Goal: Transaction & Acquisition: Book appointment/travel/reservation

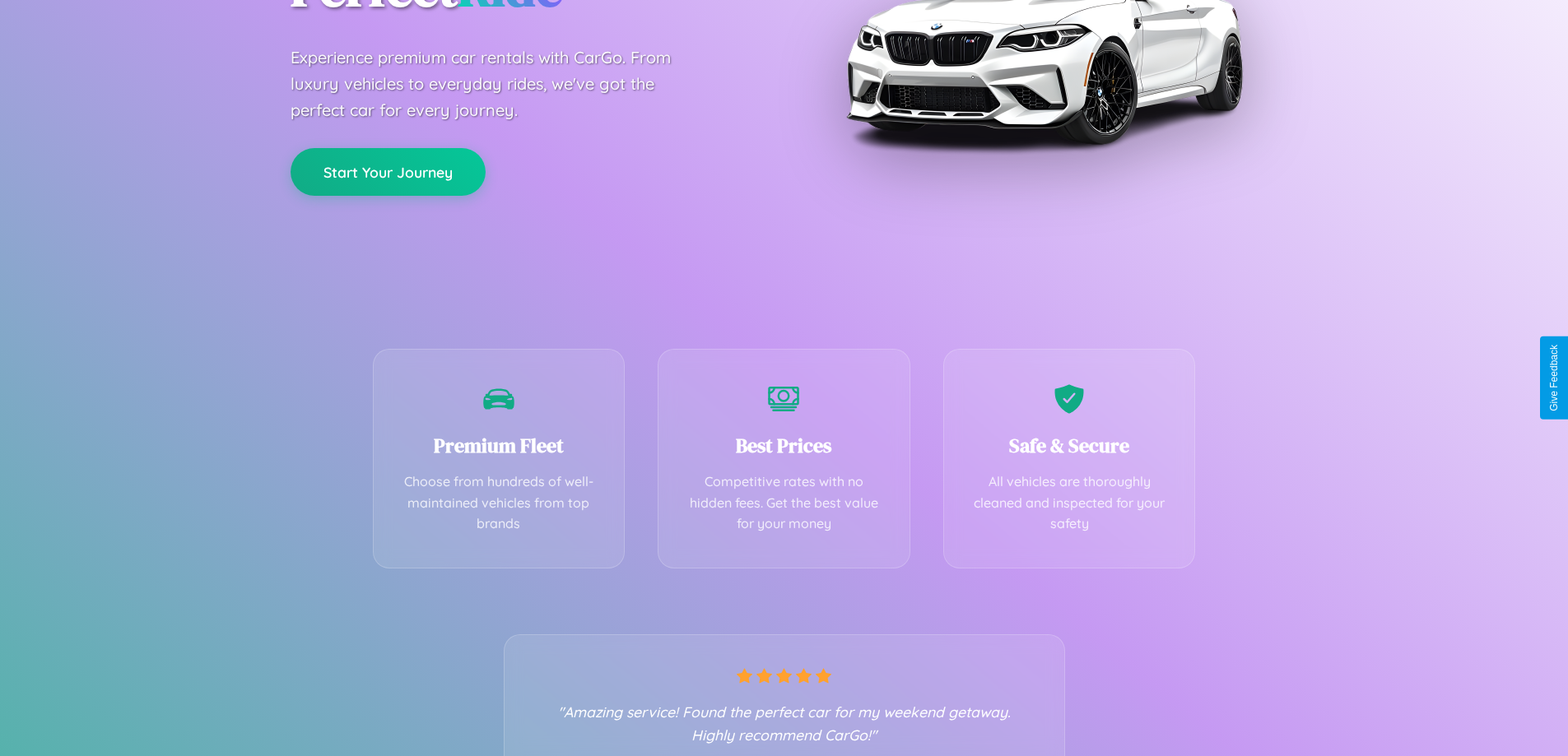
scroll to position [324, 0]
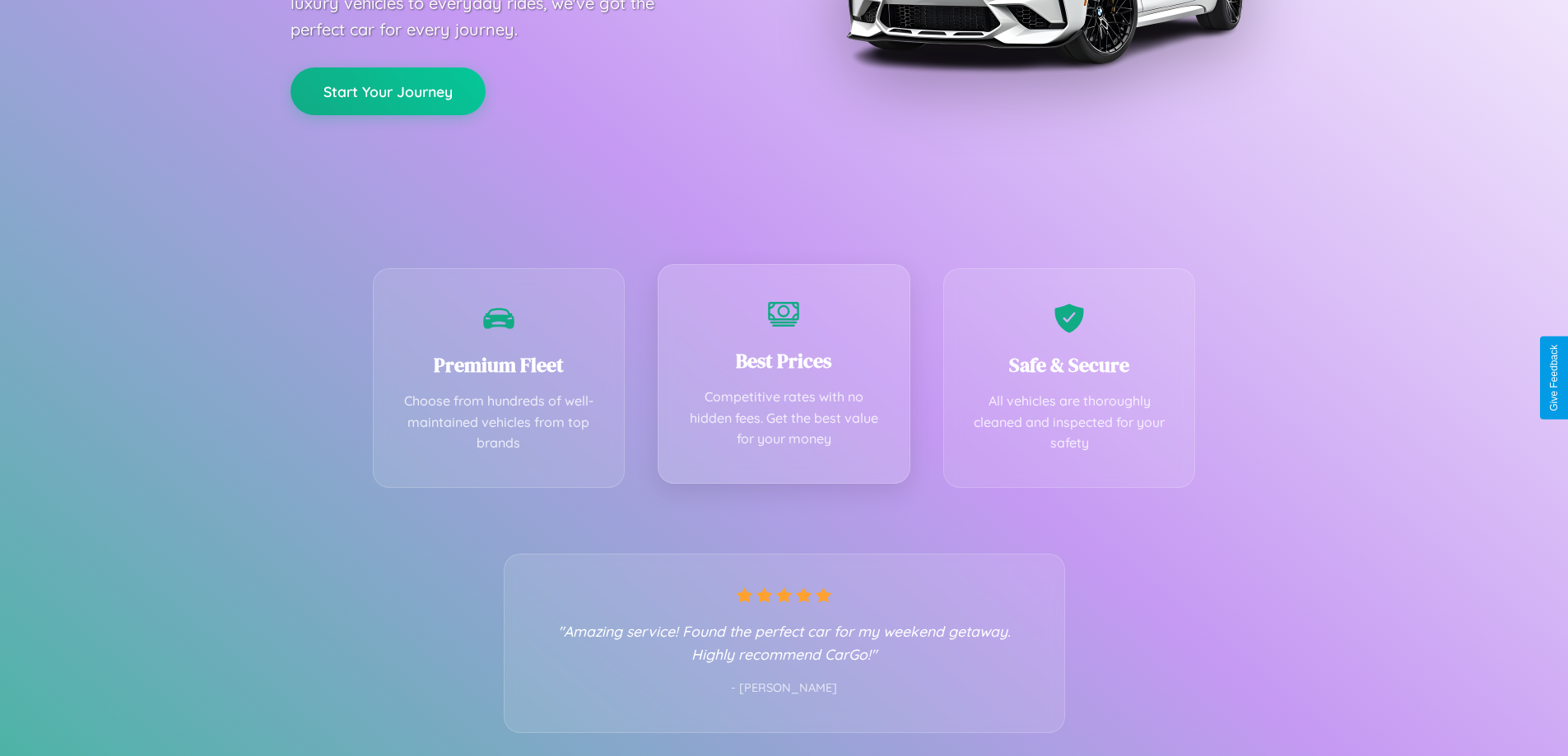
click at [783, 378] on div "Best Prices Competitive rates with no hidden fees. Get the best value for your …" at bounding box center [784, 374] width 253 height 220
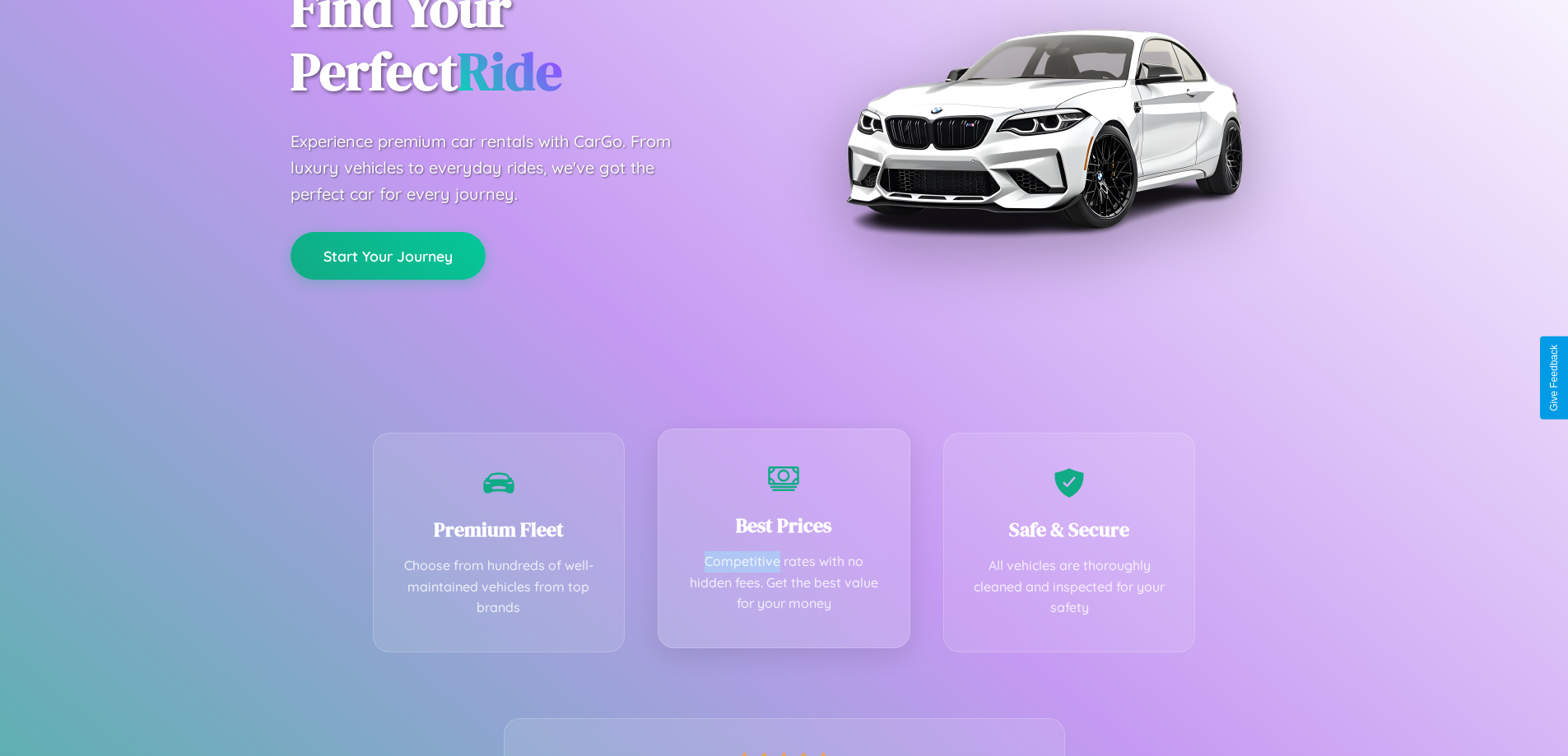
scroll to position [0, 0]
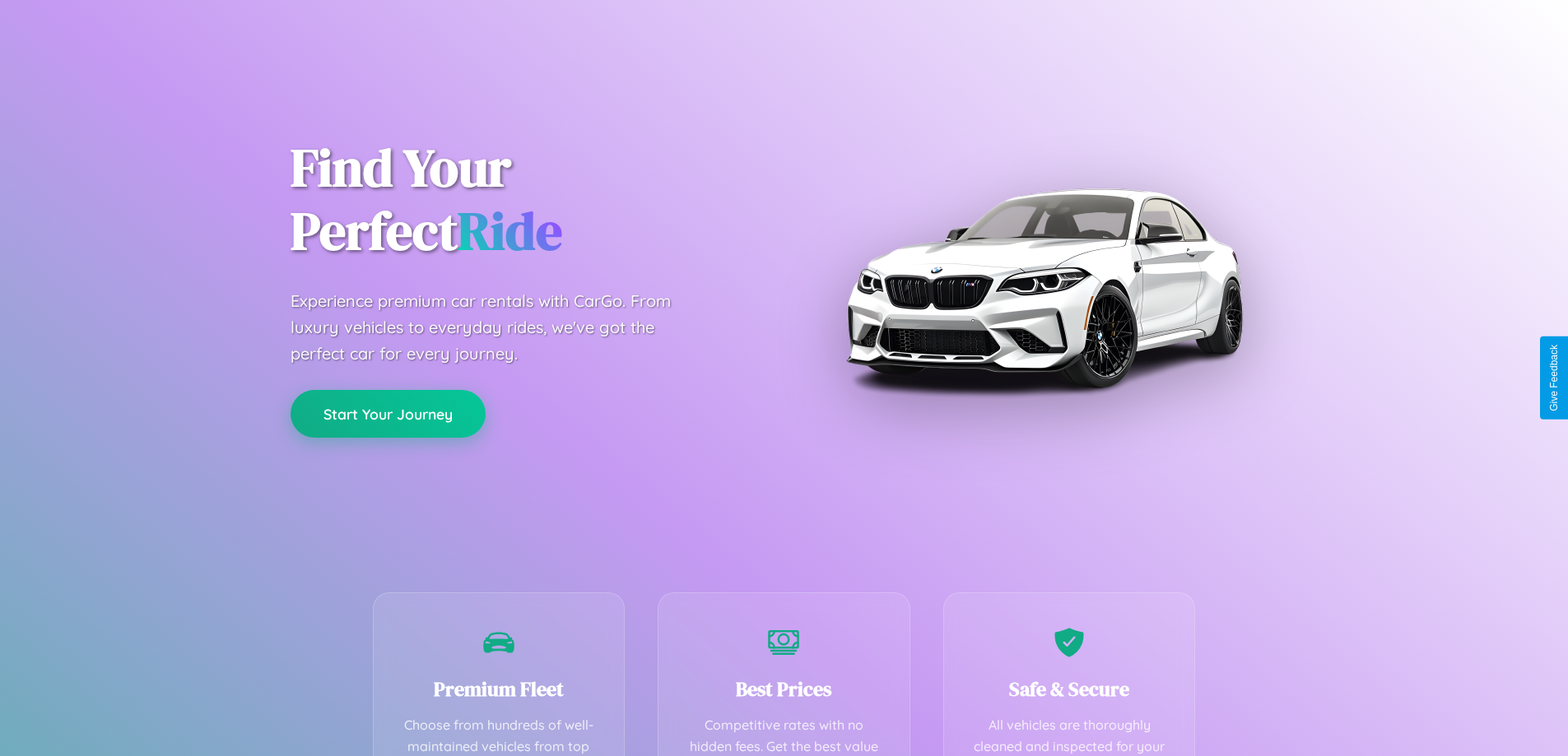
click at [388, 414] on button "Start Your Journey" at bounding box center [388, 413] width 195 height 48
click at [388, 413] on button "Start Your Journey" at bounding box center [388, 413] width 195 height 48
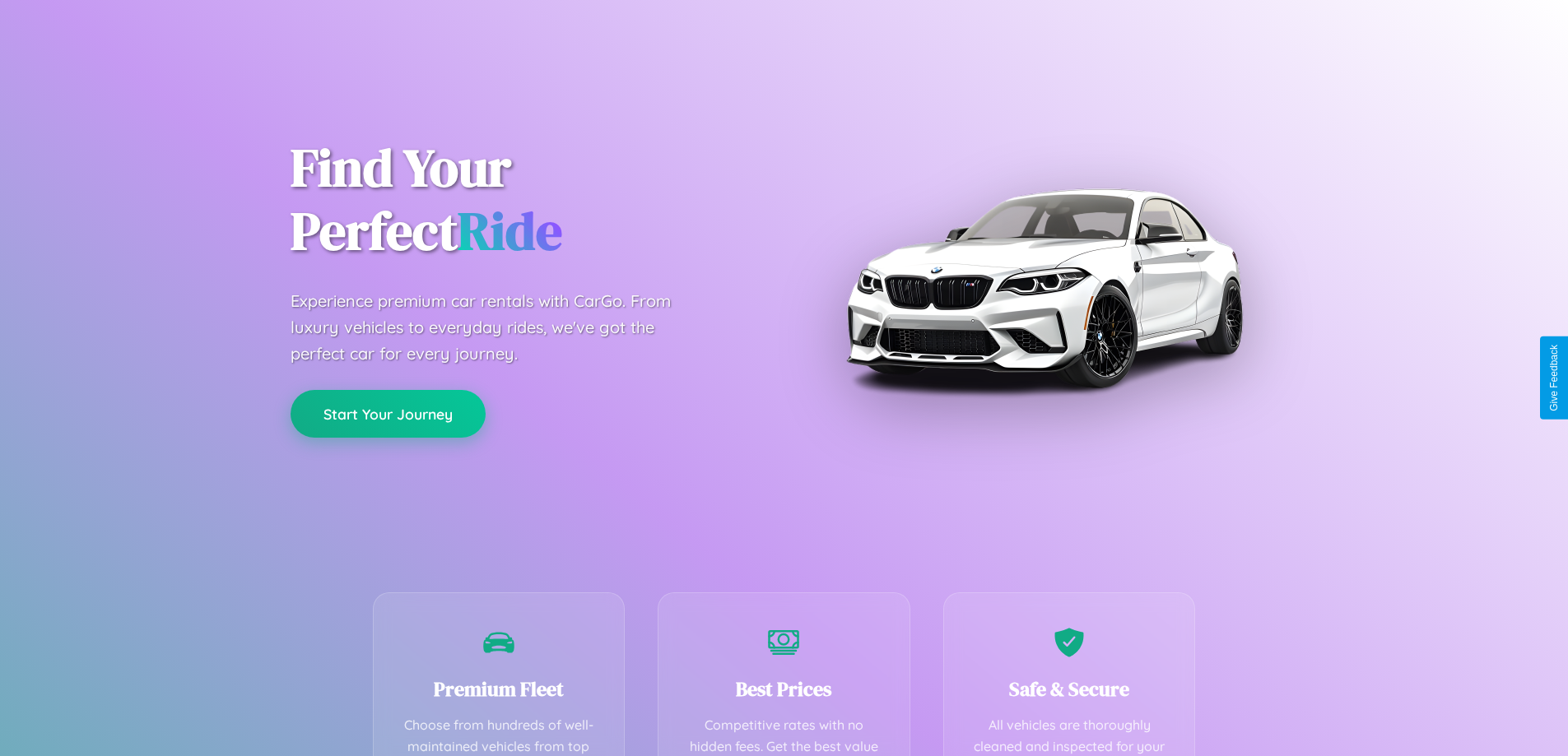
click at [388, 413] on button "Start Your Journey" at bounding box center [388, 413] width 195 height 48
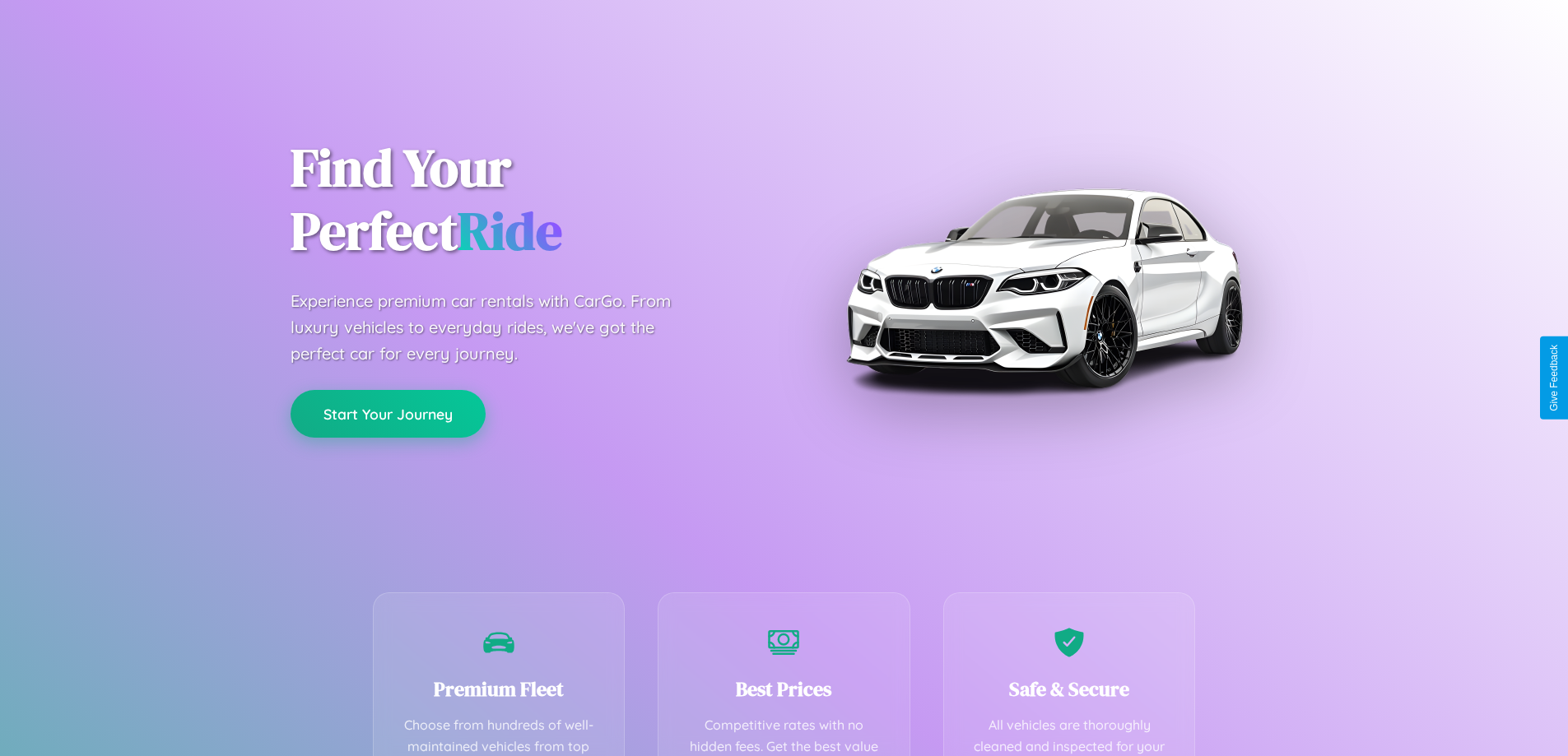
click at [388, 413] on button "Start Your Journey" at bounding box center [388, 413] width 195 height 48
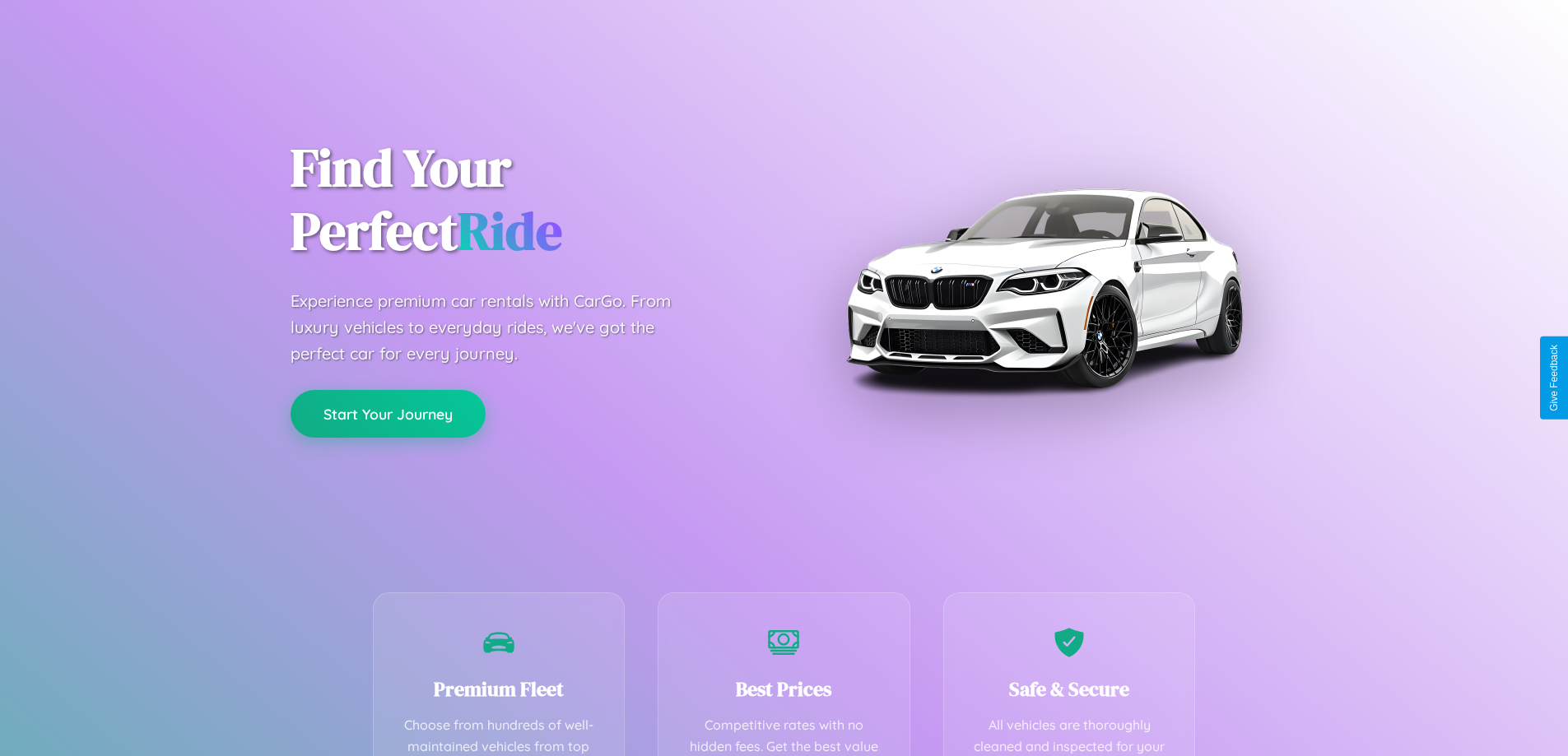
click at [388, 413] on button "Start Your Journey" at bounding box center [388, 413] width 195 height 48
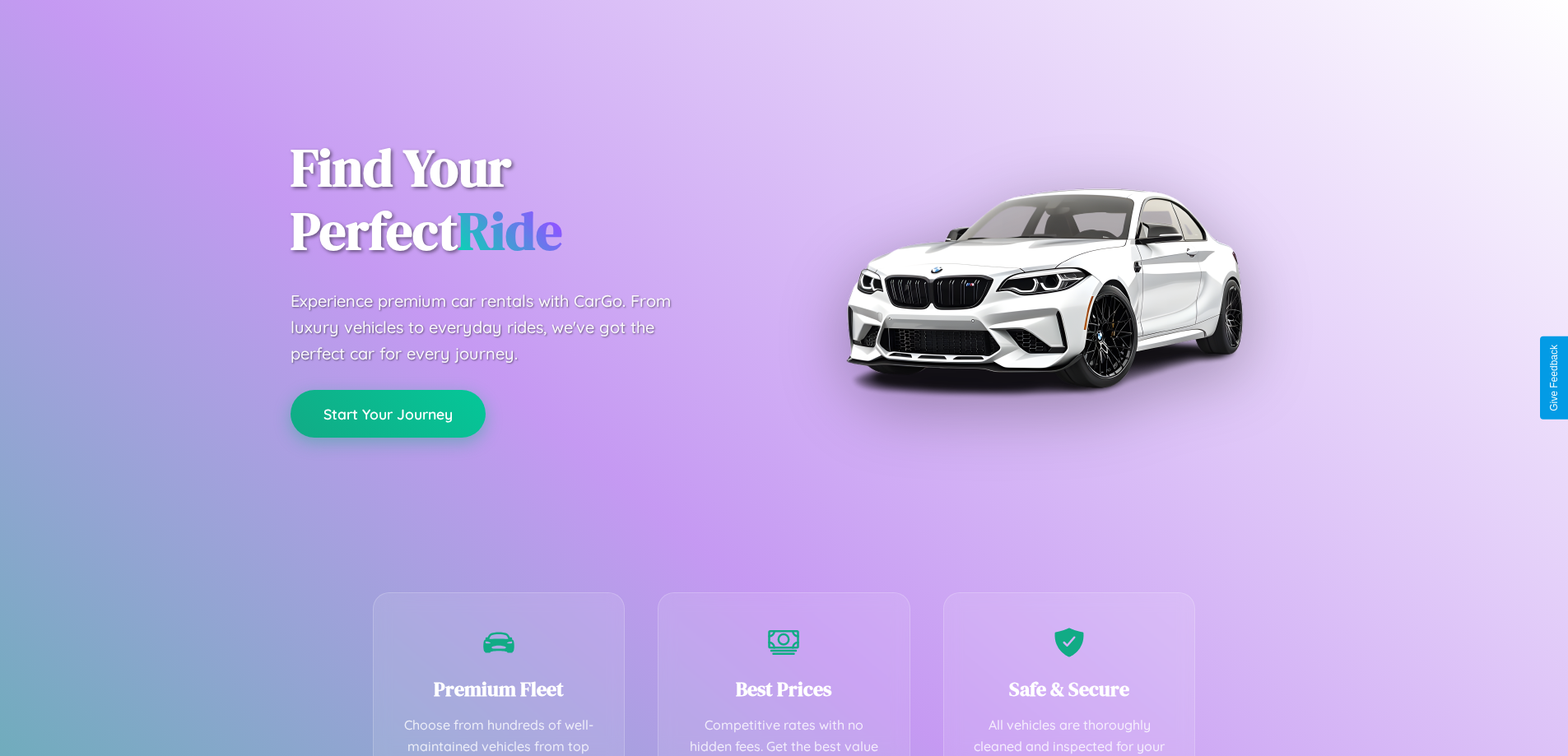
click at [388, 413] on button "Start Your Journey" at bounding box center [388, 413] width 195 height 48
